Goal: Navigation & Orientation: Understand site structure

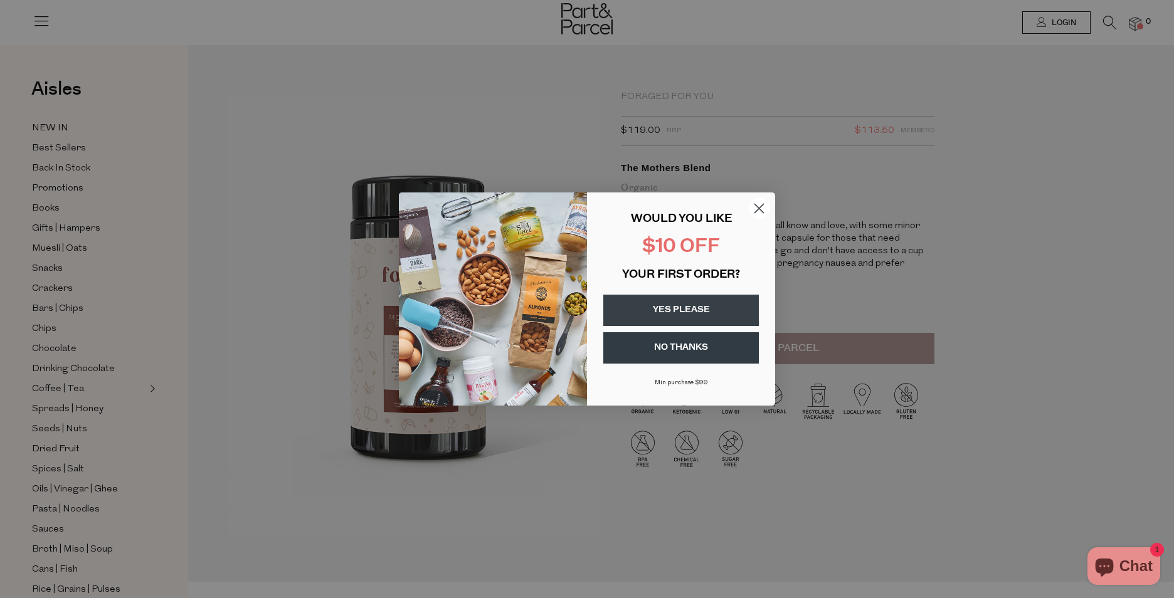
click at [754, 211] on circle "Close dialog" at bounding box center [758, 208] width 21 height 21
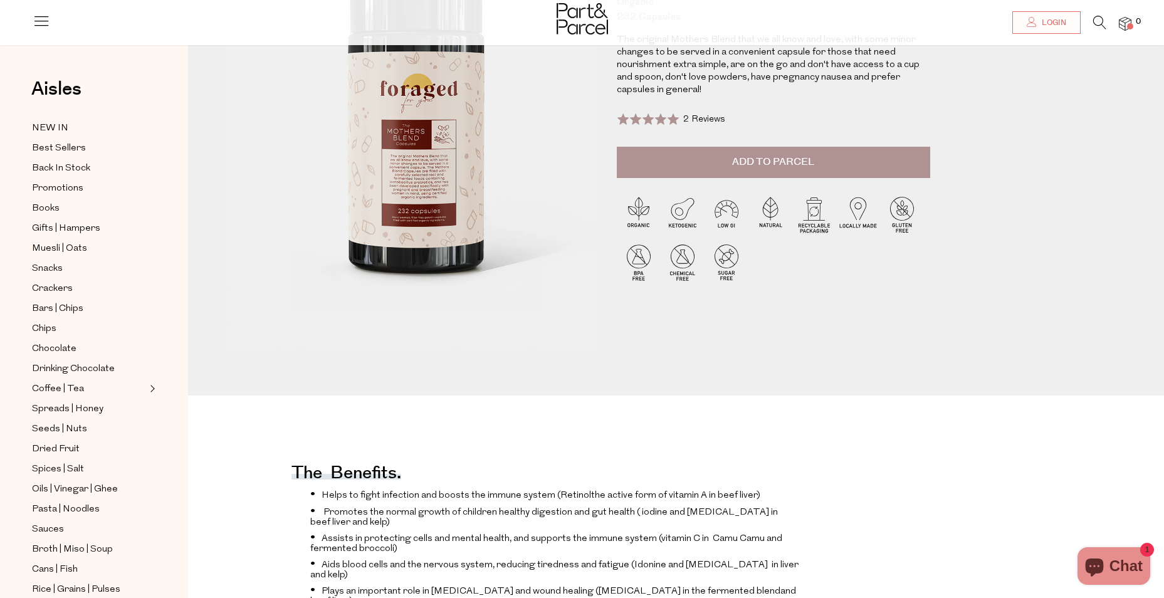
scroll to position [188, 0]
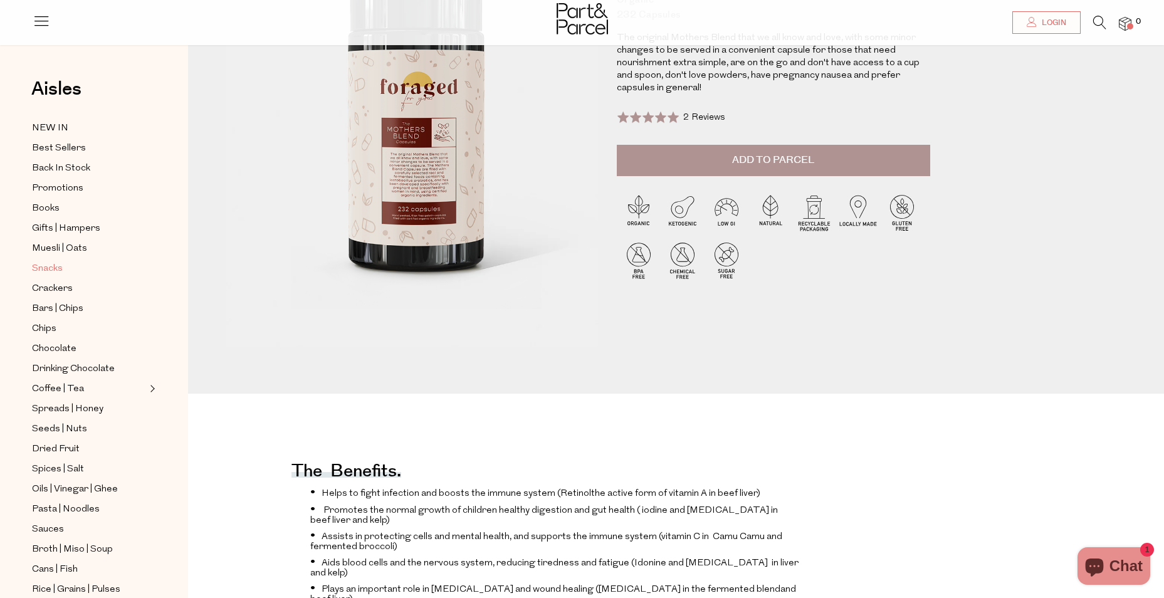
click at [48, 264] on span "Snacks" at bounding box center [47, 268] width 31 height 15
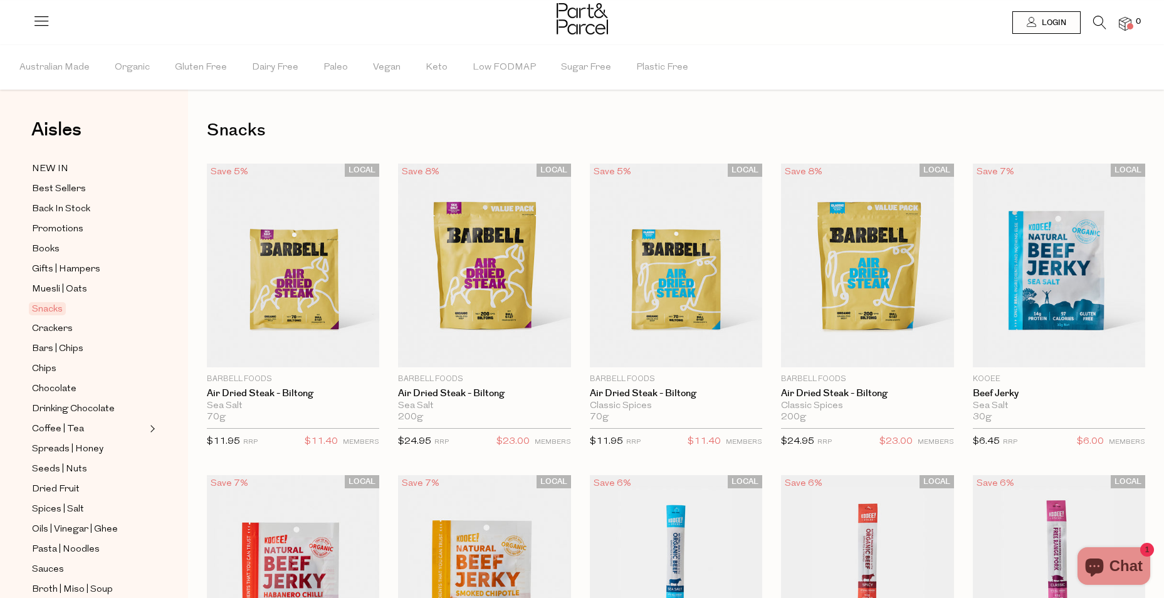
click at [36, 23] on icon at bounding box center [42, 21] width 18 height 18
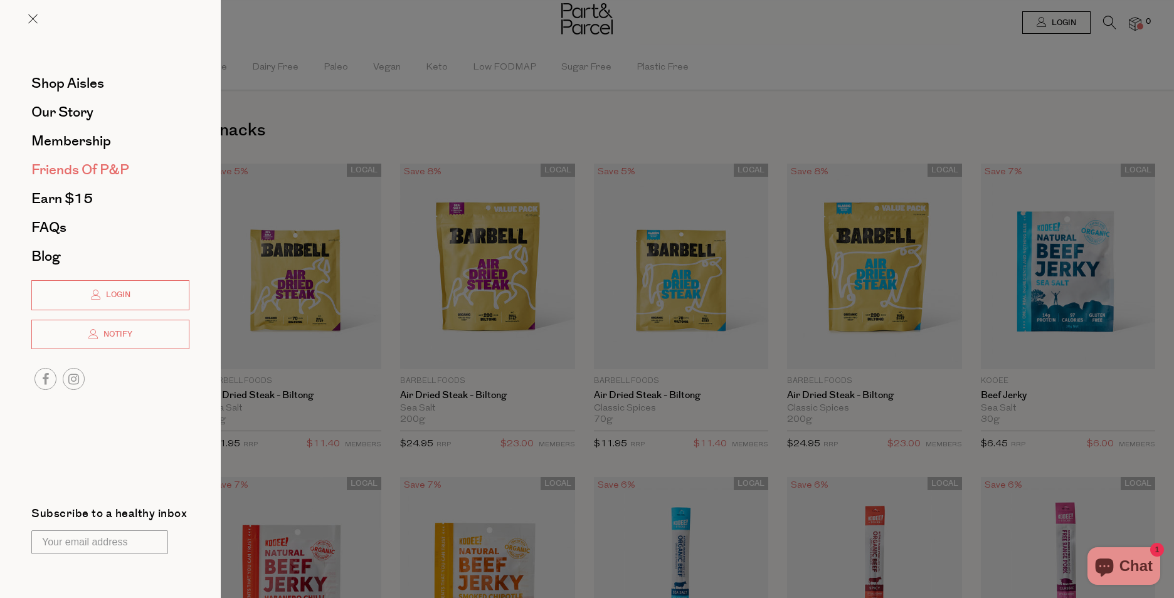
click at [103, 164] on span "Friends of P&P" at bounding box center [80, 170] width 98 height 20
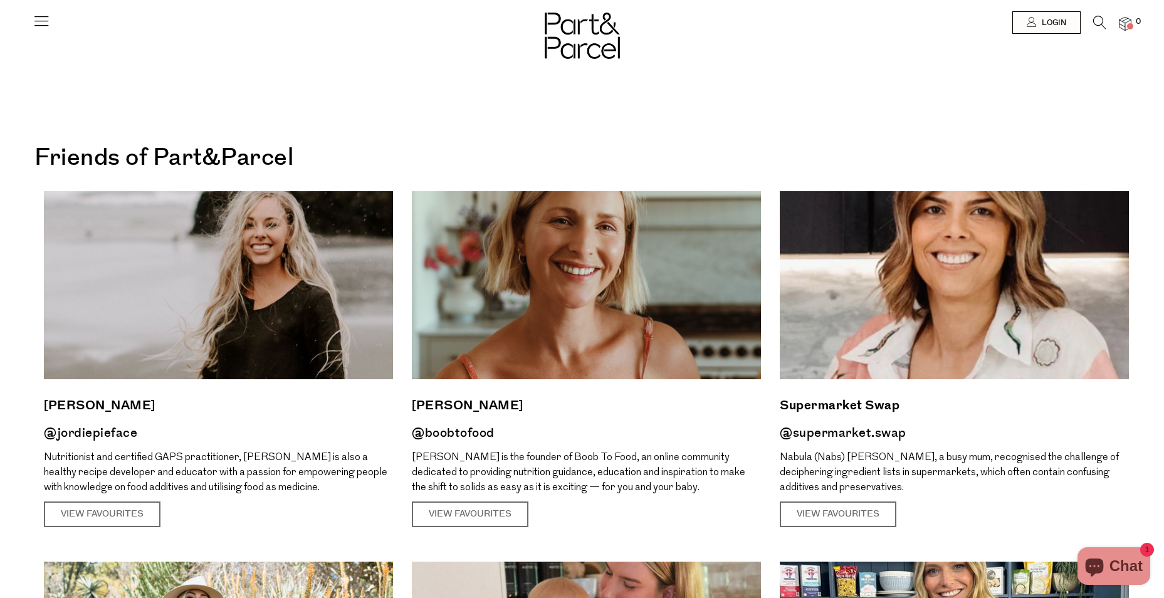
click at [40, 21] on icon at bounding box center [42, 21] width 18 height 18
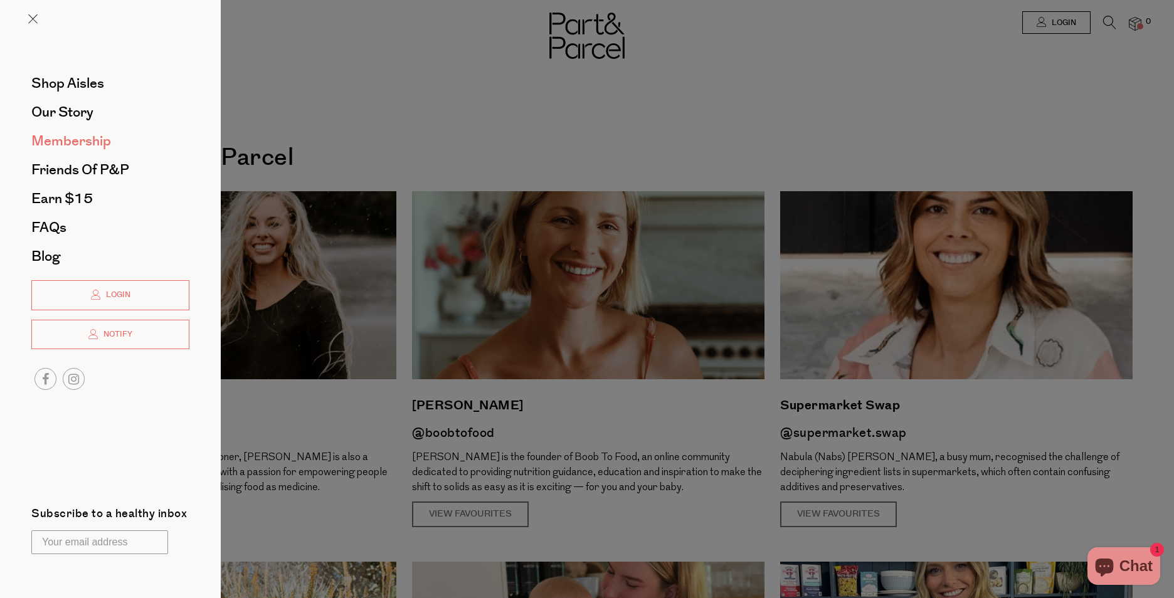
click at [88, 140] on span "Membership" at bounding box center [71, 141] width 80 height 20
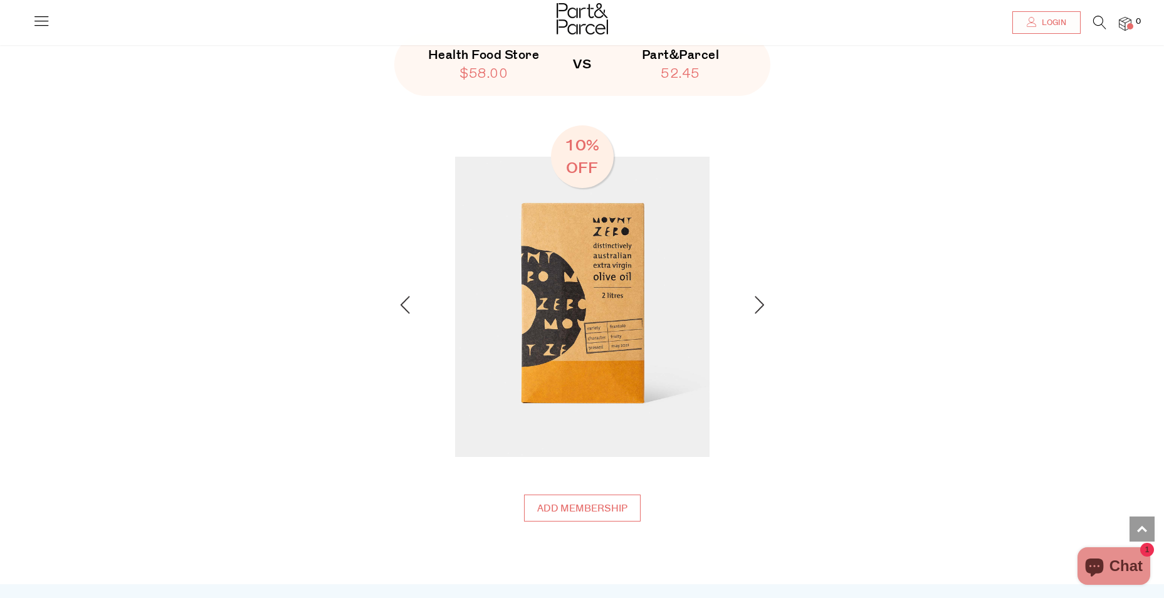
scroll to position [1630, 0]
click at [760, 302] on img at bounding box center [759, 304] width 9 height 18
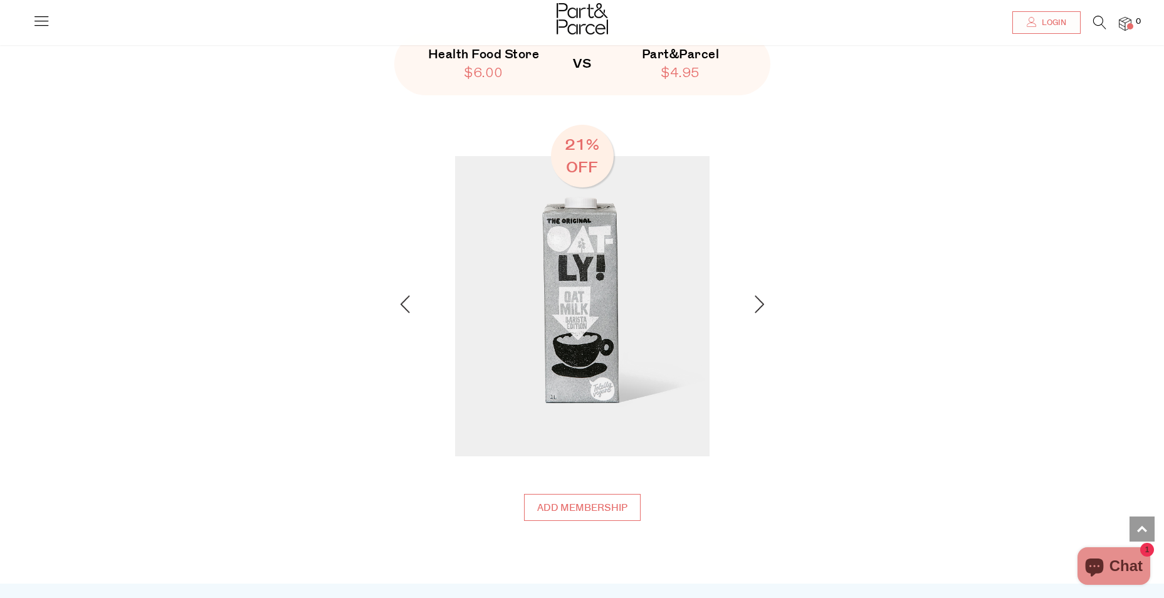
click at [760, 302] on img at bounding box center [759, 304] width 9 height 18
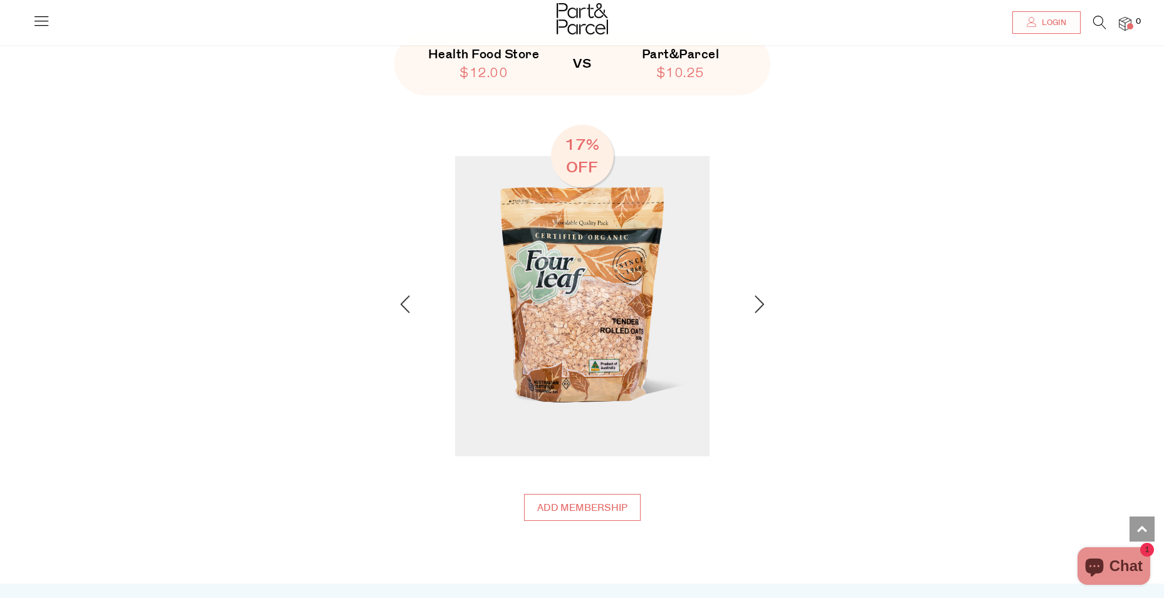
click at [760, 302] on img at bounding box center [759, 304] width 9 height 18
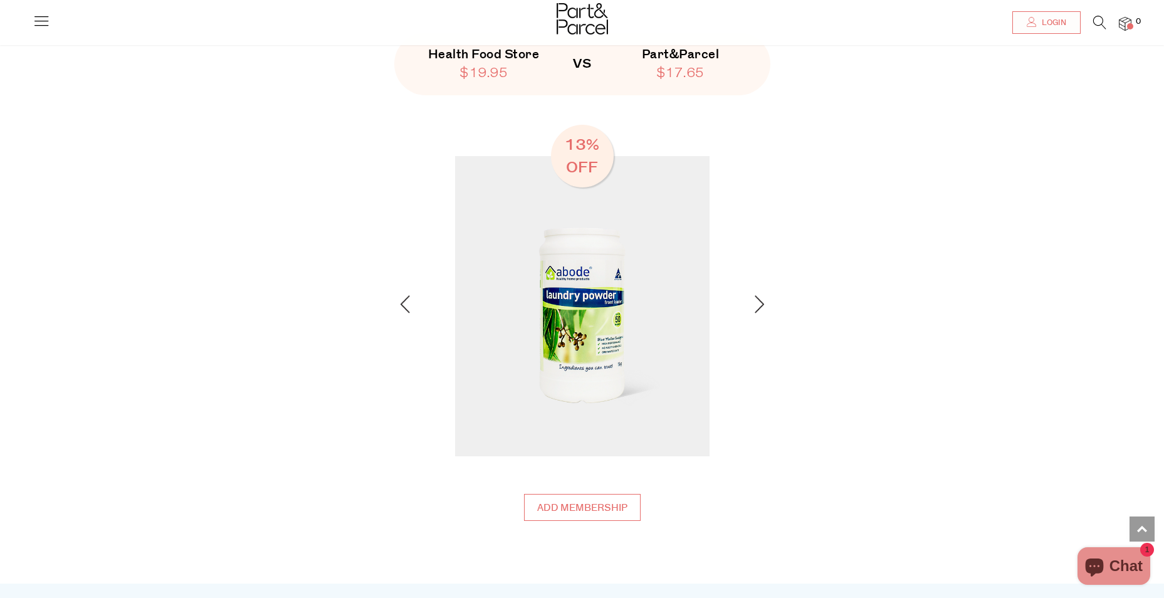
click at [760, 302] on img at bounding box center [759, 304] width 9 height 18
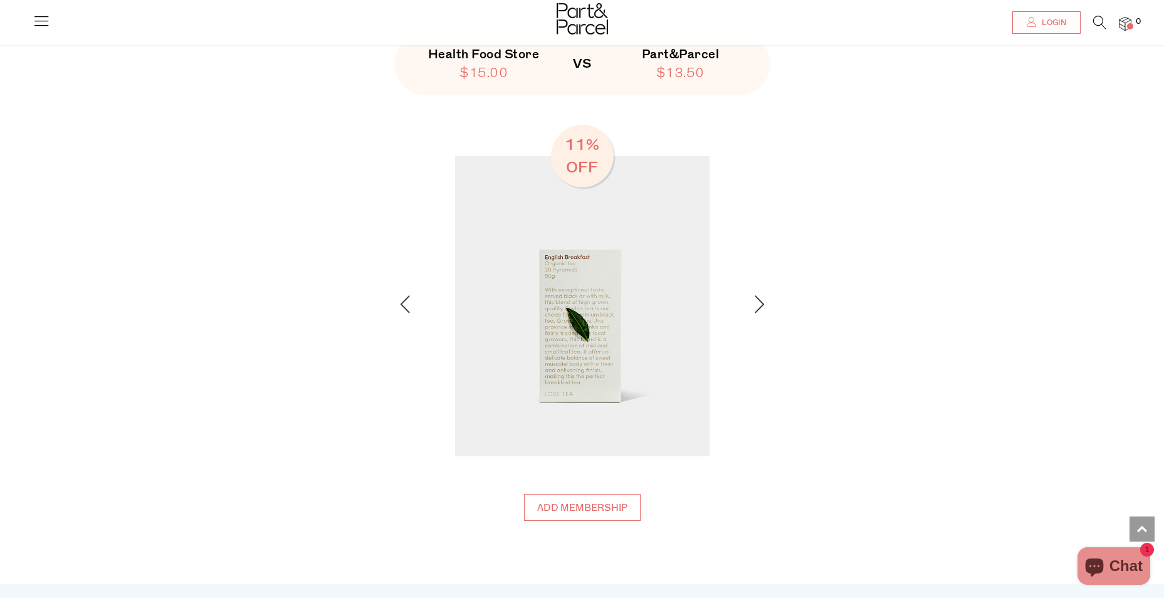
click at [760, 302] on img at bounding box center [759, 304] width 9 height 18
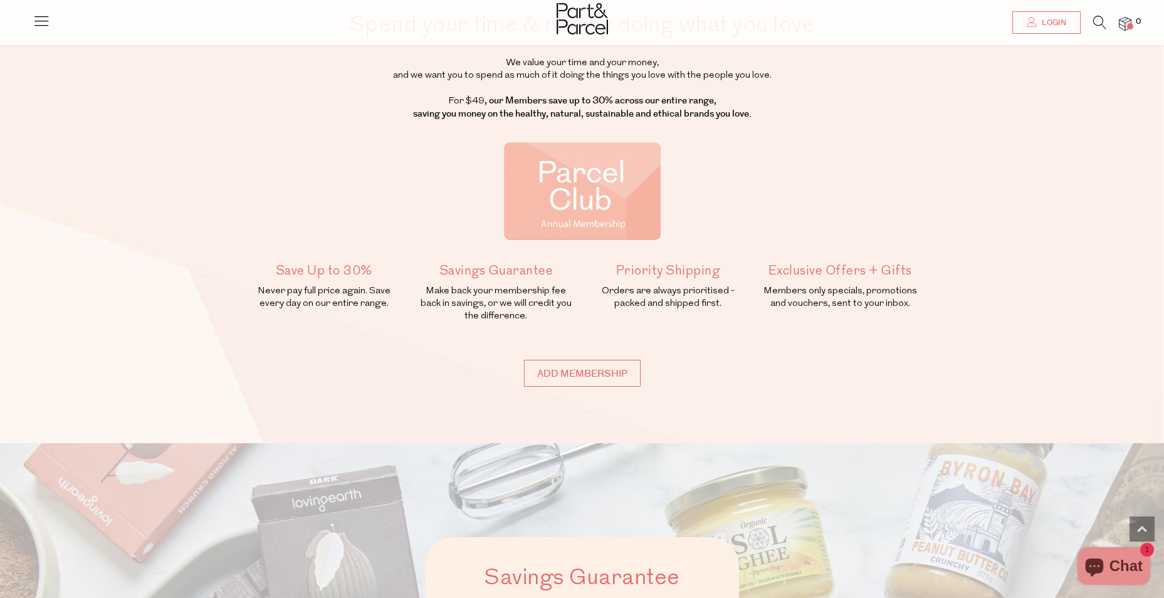
scroll to position [0, 0]
